Goal: Navigation & Orientation: Find specific page/section

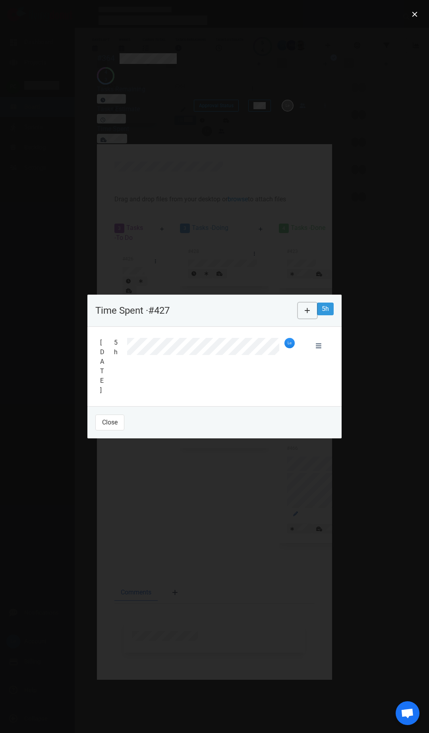
click at [317, 318] on button at bounding box center [307, 311] width 19 height 16
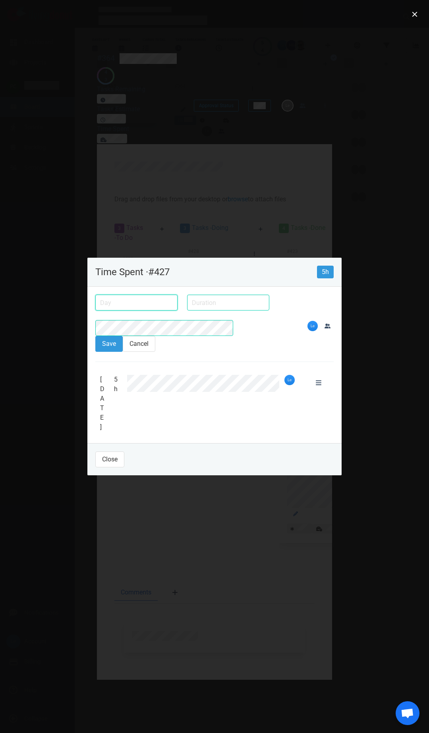
click at [95, 310] on input "text" at bounding box center [136, 303] width 82 height 16
click at [0, 0] on div "12" at bounding box center [0, 0] width 0 height 0
type input "Aug 12, 2025"
drag, startPoint x: 156, startPoint y: 336, endPoint x: 197, endPoint y: 382, distance: 61.6
click at [187, 310] on input "text" at bounding box center [228, 303] width 82 height 16
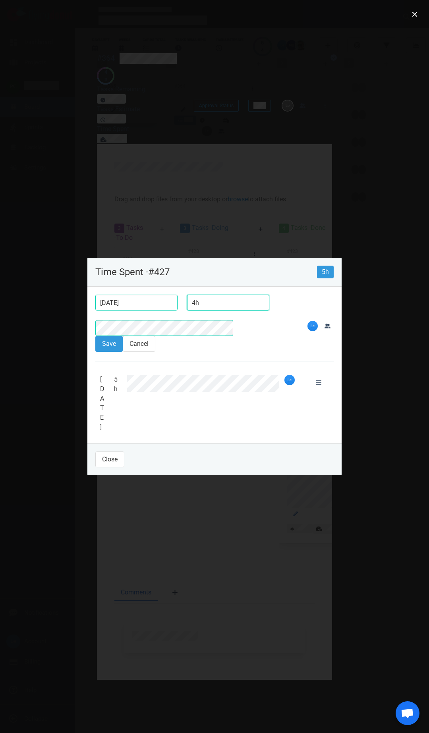
type input "4h"
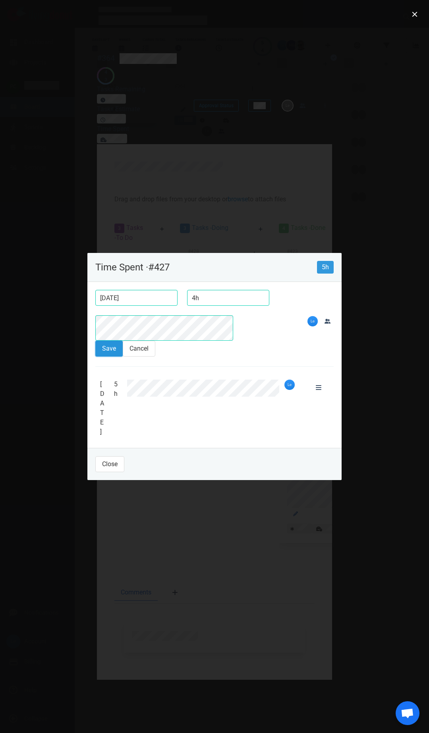
click at [95, 357] on button "Save" at bounding box center [108, 349] width 27 height 16
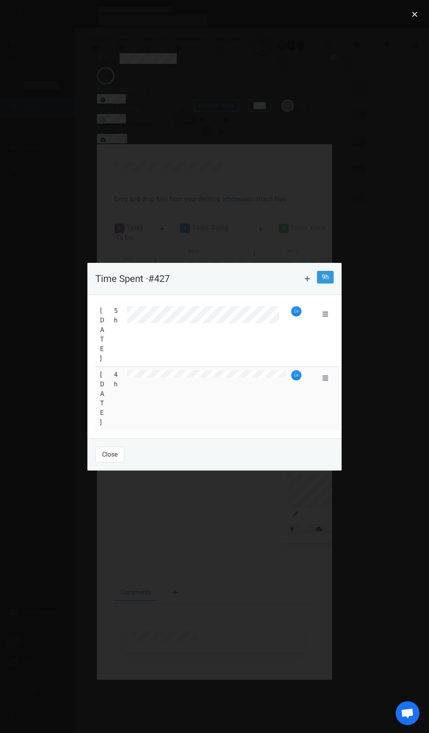
drag, startPoint x: 172, startPoint y: 202, endPoint x: 213, endPoint y: 92, distance: 117.2
click at [175, 196] on div at bounding box center [214, 366] width 429 height 733
click at [91, 357] on footer "Close" at bounding box center [214, 454] width 254 height 32
click at [95, 357] on button "Close" at bounding box center [109, 455] width 29 height 16
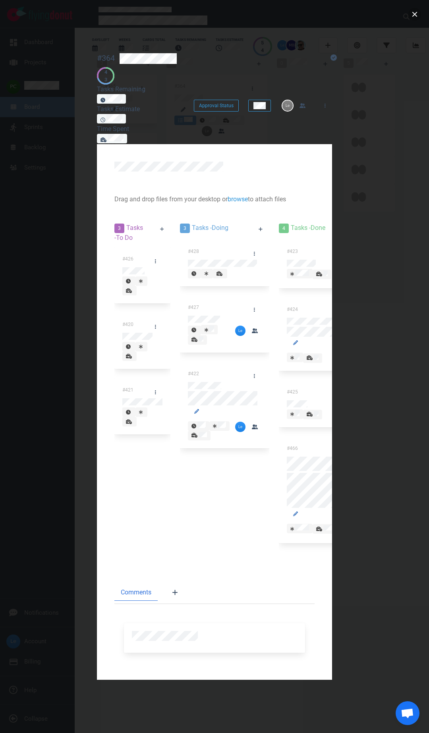
click at [422, 13] on div at bounding box center [214, 366] width 429 height 733
click at [414, 13] on button "close" at bounding box center [414, 14] width 13 height 13
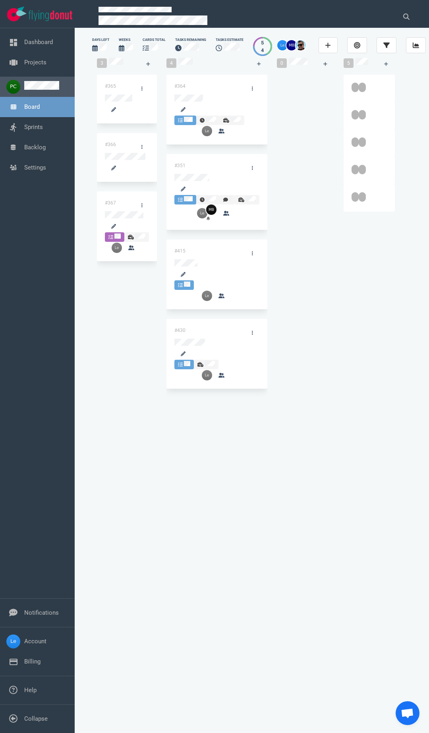
click at [52, 91] on link at bounding box center [41, 87] width 35 height 7
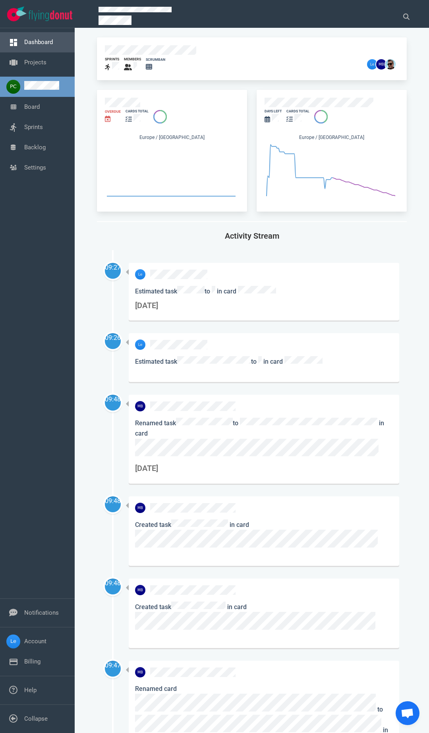
click at [42, 45] on link "Dashboard" at bounding box center [38, 42] width 29 height 7
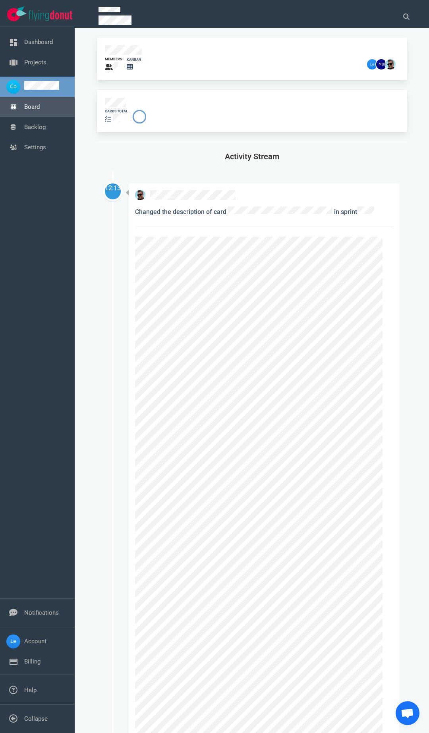
click at [38, 110] on link "Board" at bounding box center [31, 106] width 15 height 7
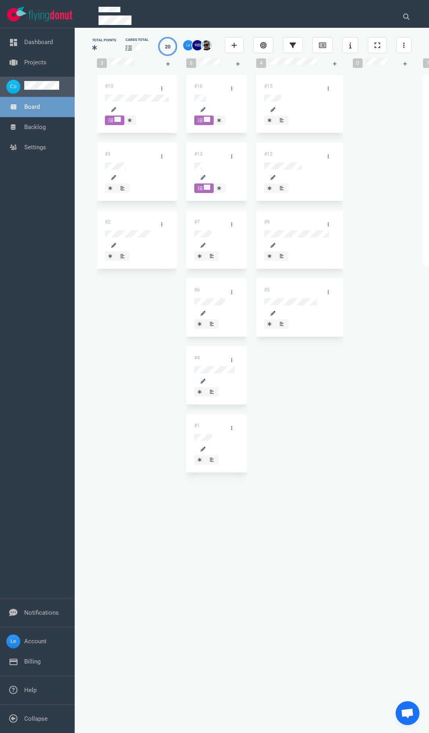
click at [40, 89] on link at bounding box center [41, 87] width 35 height 7
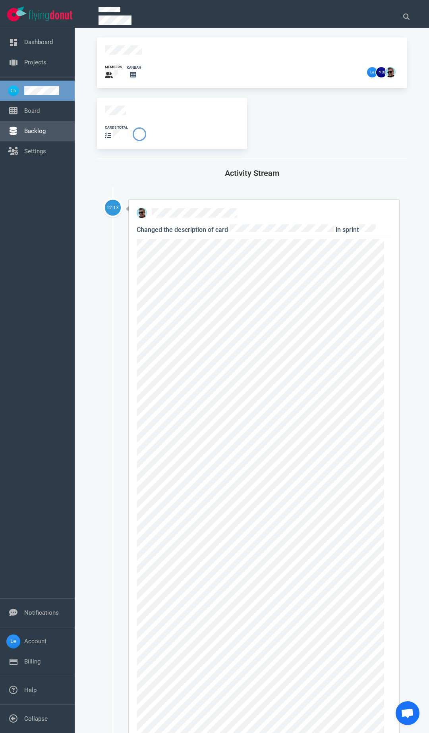
click at [33, 130] on link "Backlog" at bounding box center [34, 130] width 21 height 7
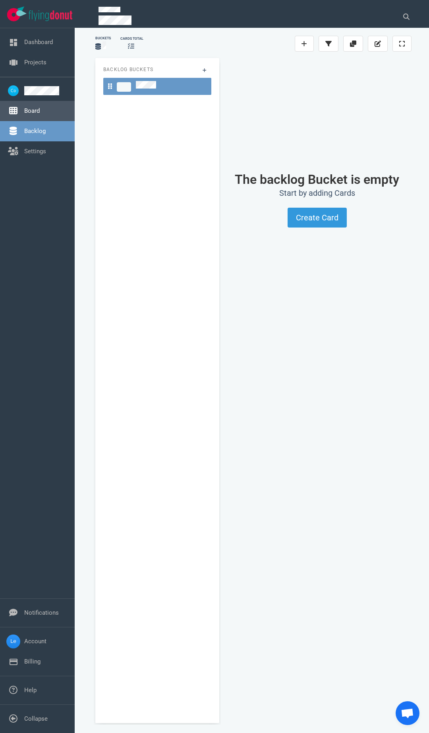
click at [31, 114] on link "Board" at bounding box center [31, 110] width 15 height 7
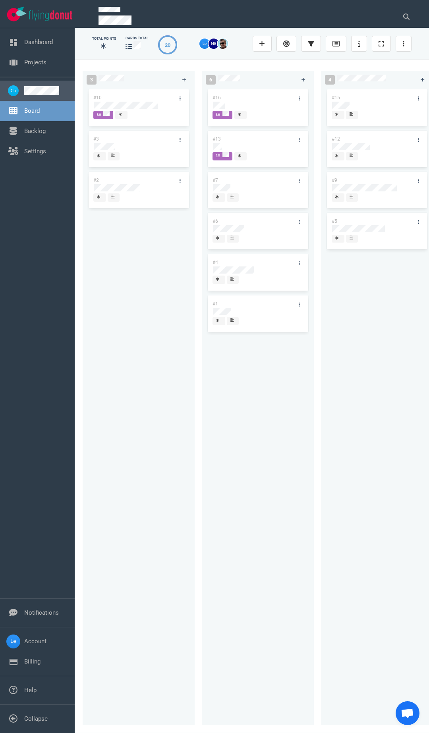
click at [43, 95] on link at bounding box center [46, 90] width 44 height 9
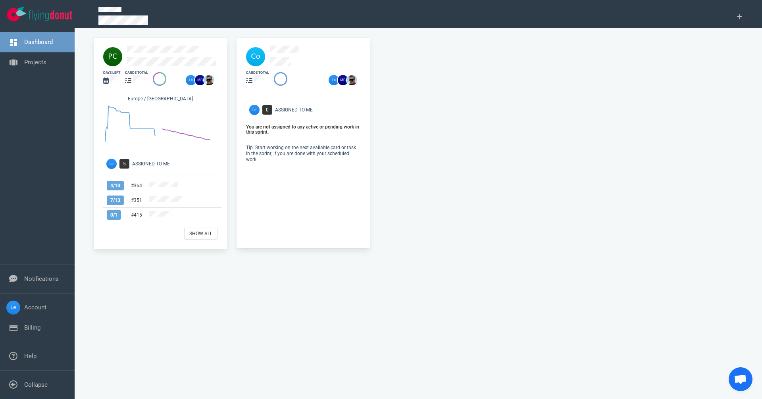
click at [277, 45] on div at bounding box center [303, 56] width 124 height 29
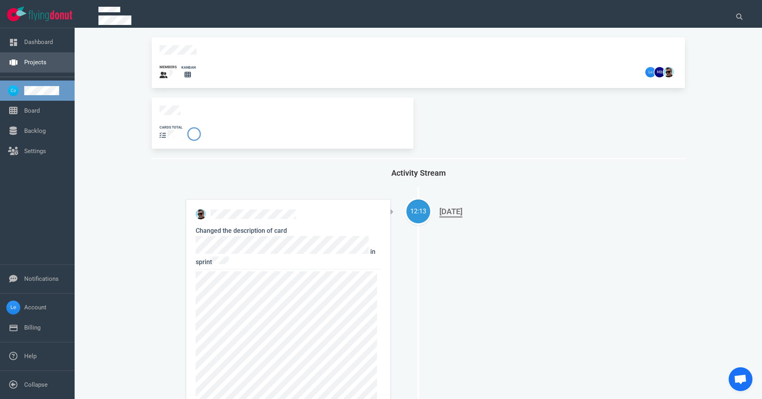
click at [29, 63] on link "Projects" at bounding box center [35, 62] width 22 height 7
click at [46, 66] on link "Projects" at bounding box center [35, 62] width 22 height 7
click at [46, 46] on link "Dashboard" at bounding box center [38, 42] width 29 height 7
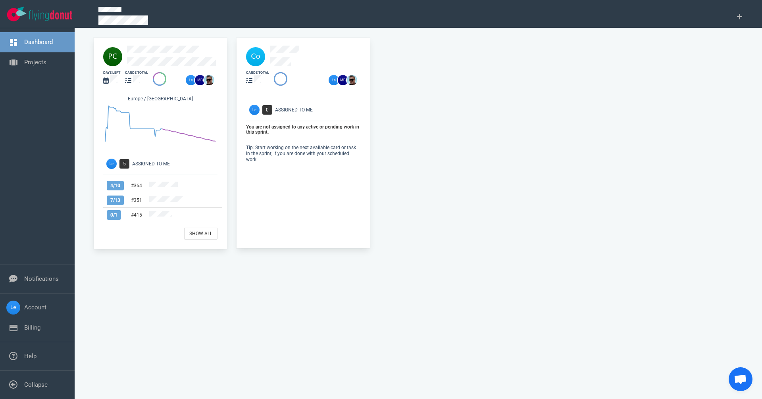
click at [40, 44] on link "Dashboard" at bounding box center [38, 42] width 29 height 7
click at [33, 61] on link "Projects" at bounding box center [35, 62] width 22 height 7
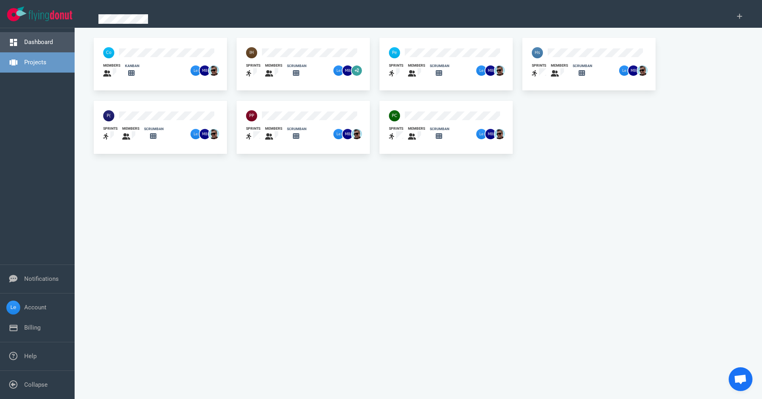
click at [42, 46] on link "Dashboard" at bounding box center [38, 42] width 29 height 7
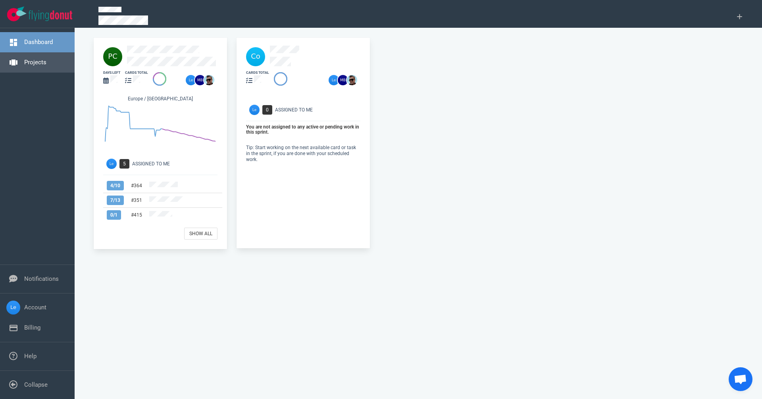
click at [41, 65] on link "Projects" at bounding box center [35, 62] width 22 height 7
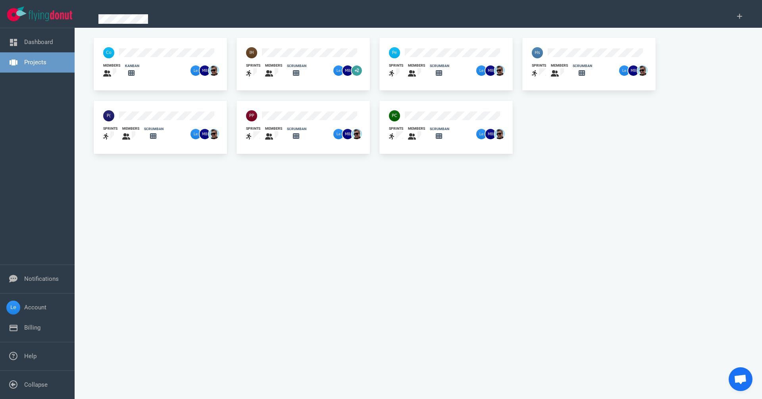
click at [155, 110] on div at bounding box center [144, 116] width 92 height 21
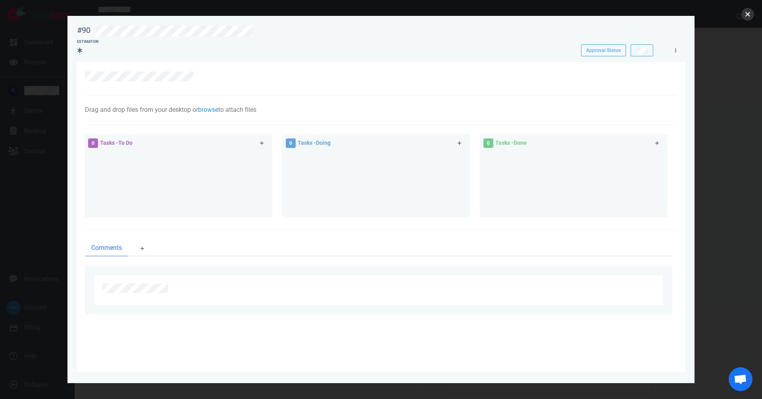
click at [742, 13] on button "close" at bounding box center [748, 14] width 13 height 13
click at [743, 17] on button "close" at bounding box center [748, 14] width 13 height 13
